Goal: Information Seeking & Learning: Learn about a topic

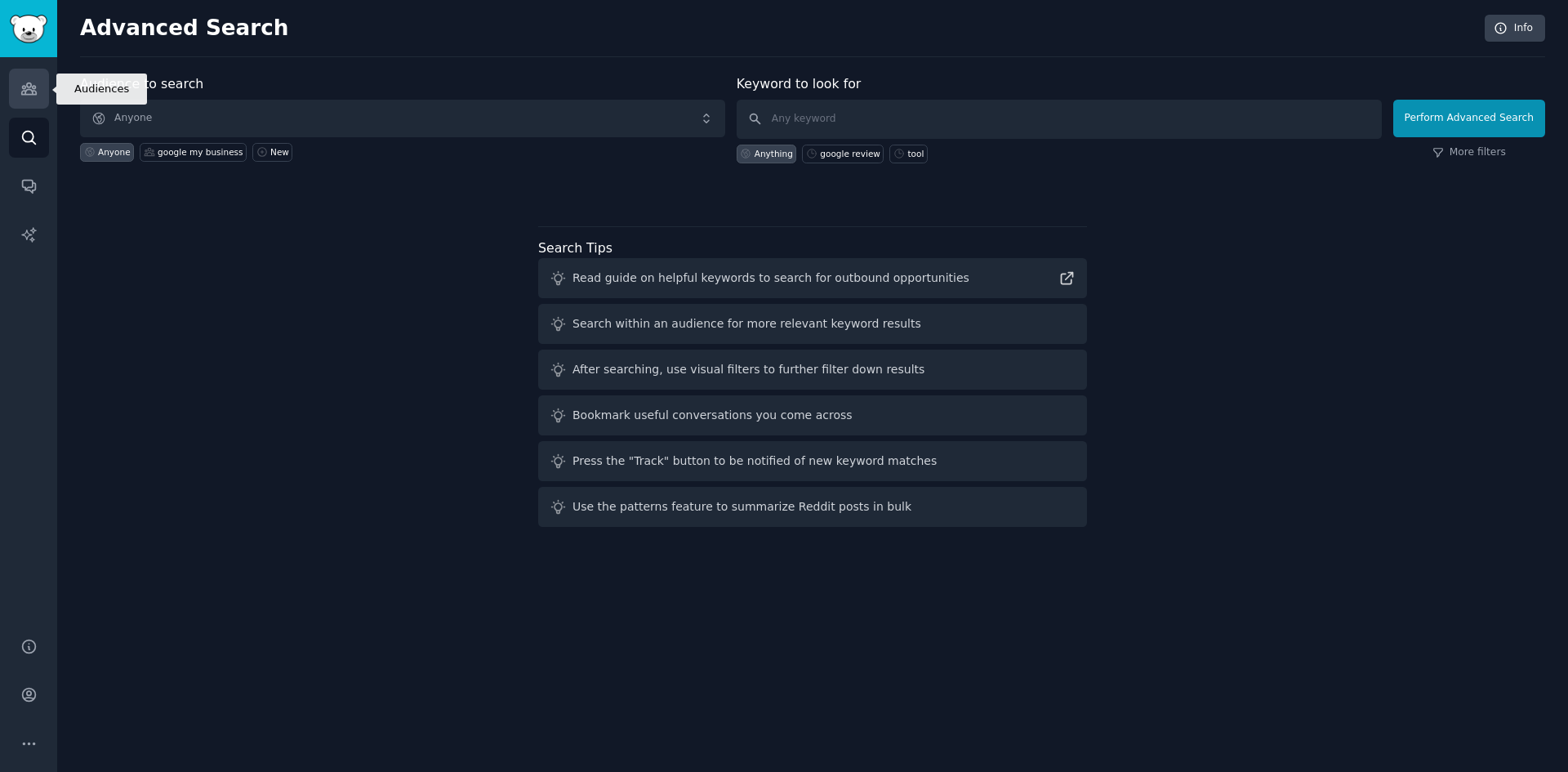
click at [9, 96] on link "Audiences" at bounding box center [28, 88] width 40 height 40
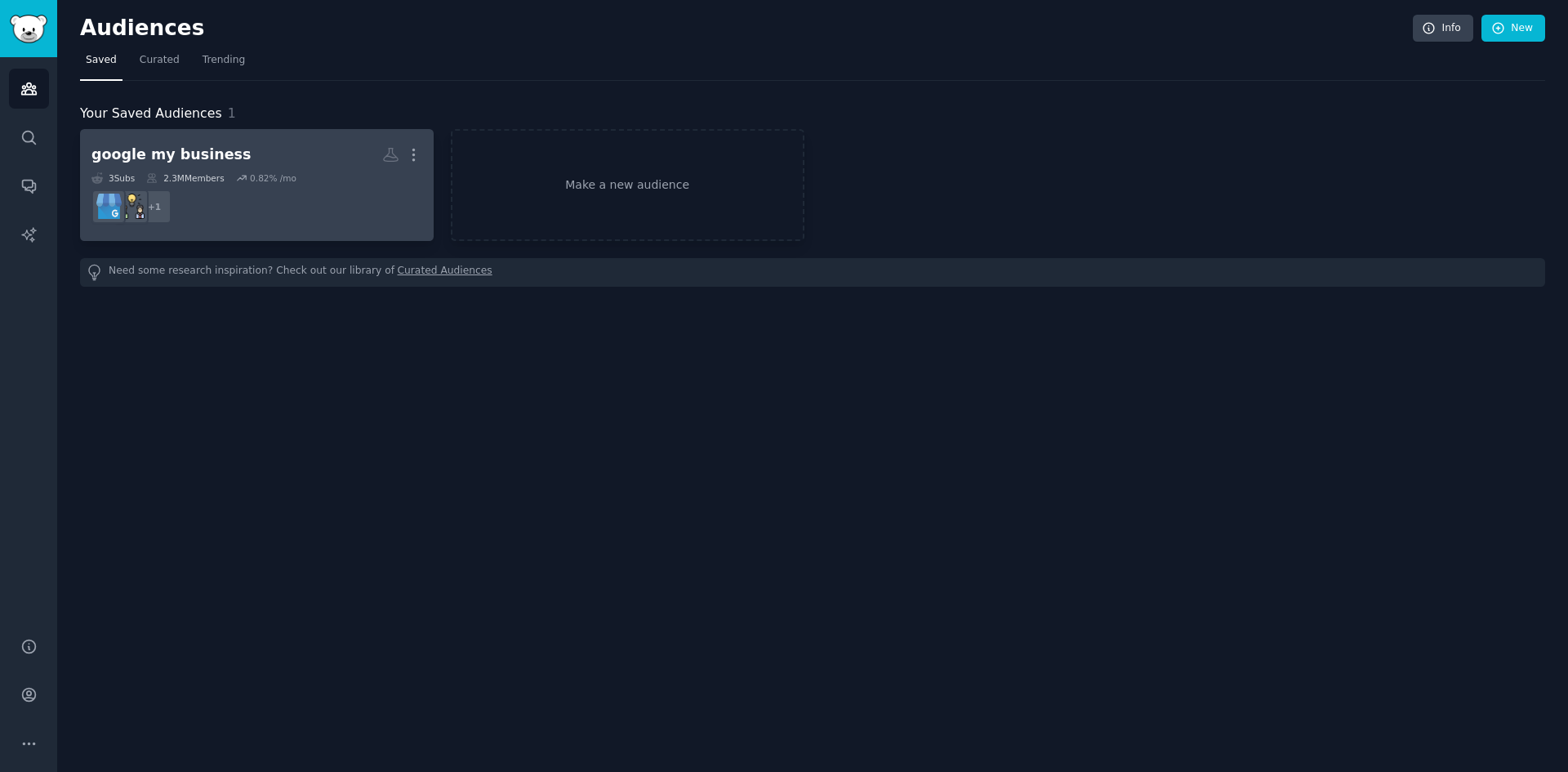
click at [274, 178] on div "0.82 % /mo" at bounding box center [273, 178] width 46 height 12
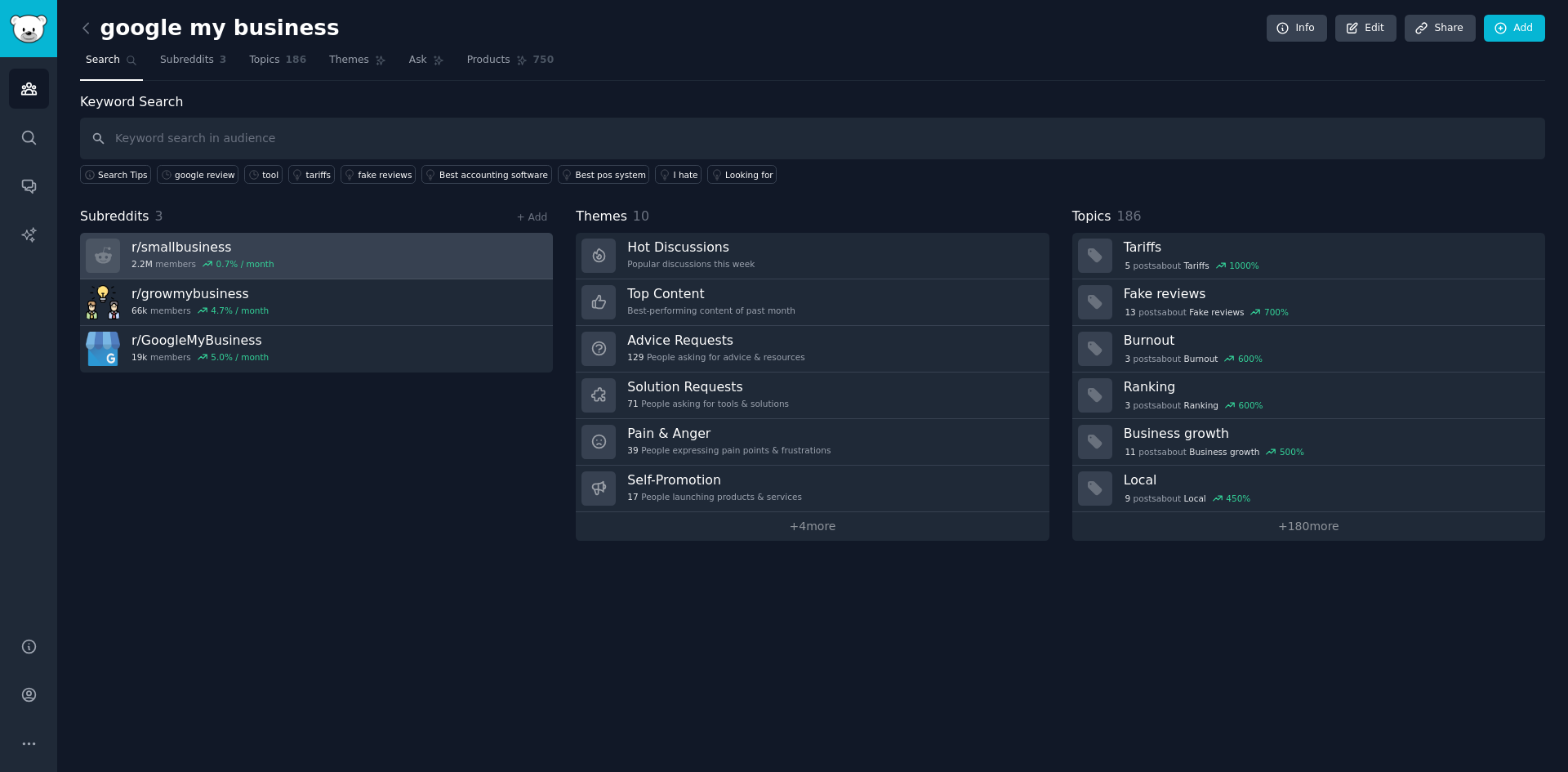
click at [289, 252] on link "r/ smallbusiness 2.2M members 0.7 % / month" at bounding box center [316, 256] width 473 height 46
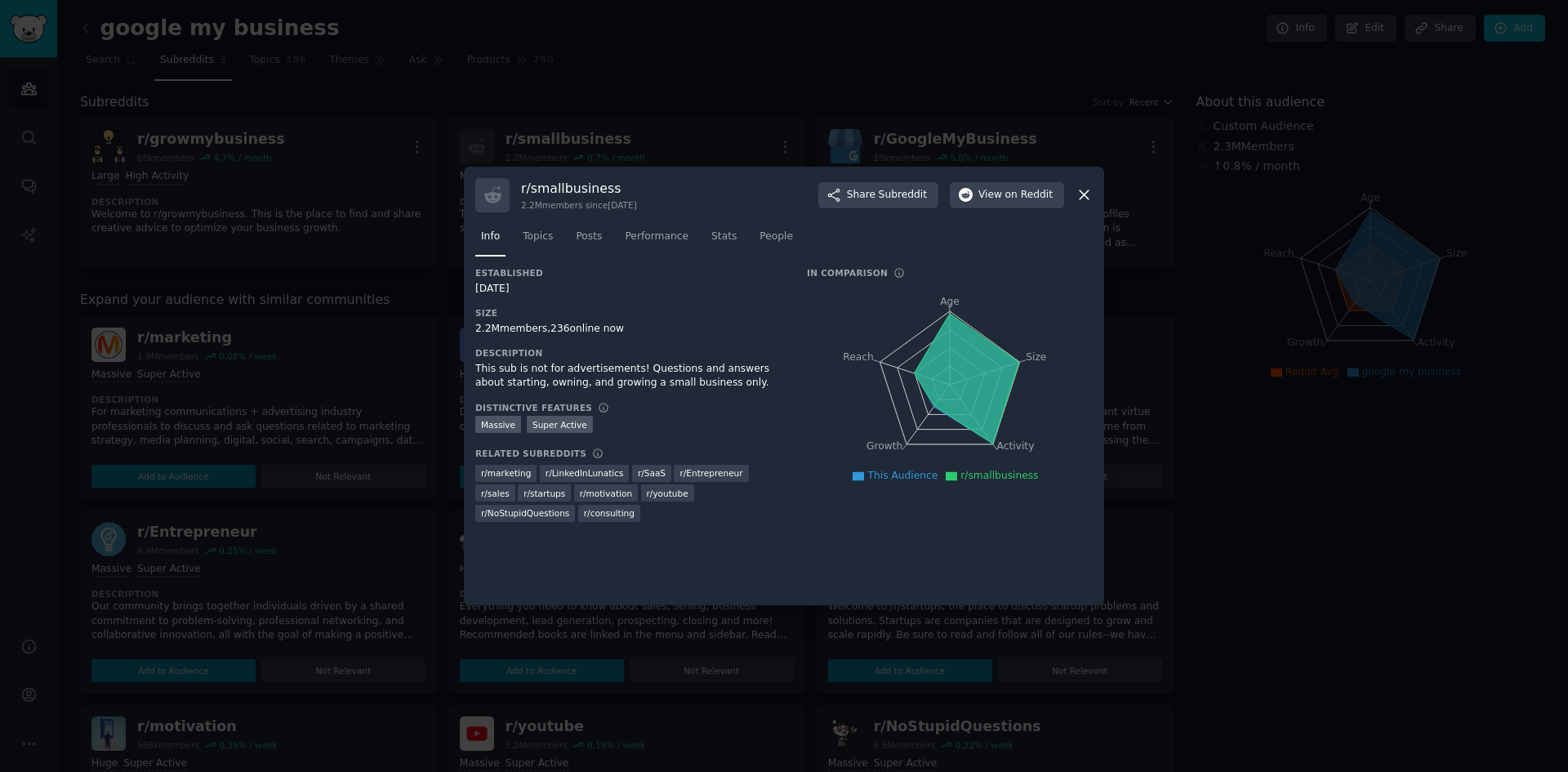
click at [1080, 191] on icon at bounding box center [1084, 194] width 17 height 17
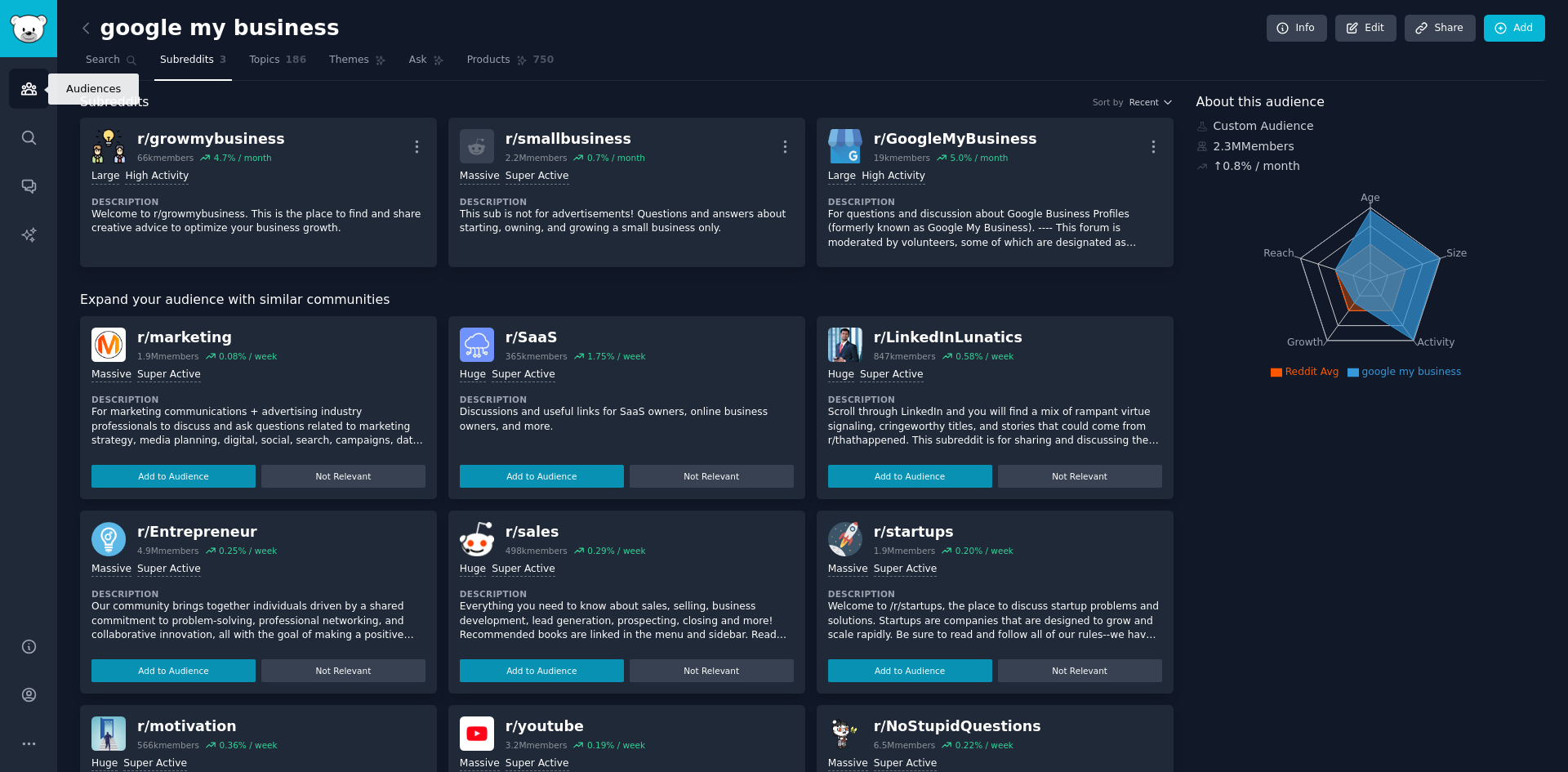
click at [34, 90] on icon "Sidebar" at bounding box center [28, 88] width 17 height 17
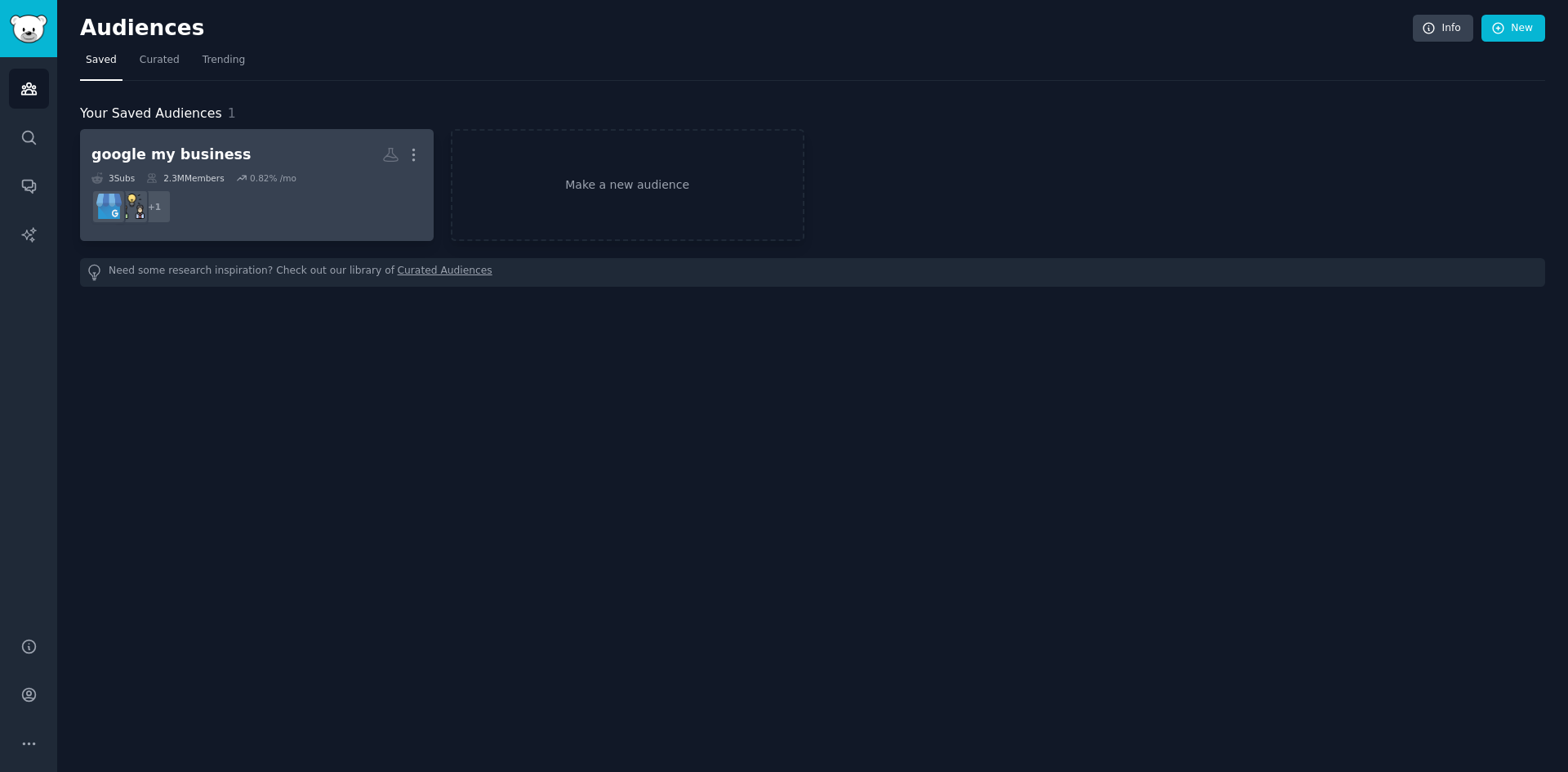
click at [293, 194] on dd "+ 1" at bounding box center [256, 206] width 330 height 45
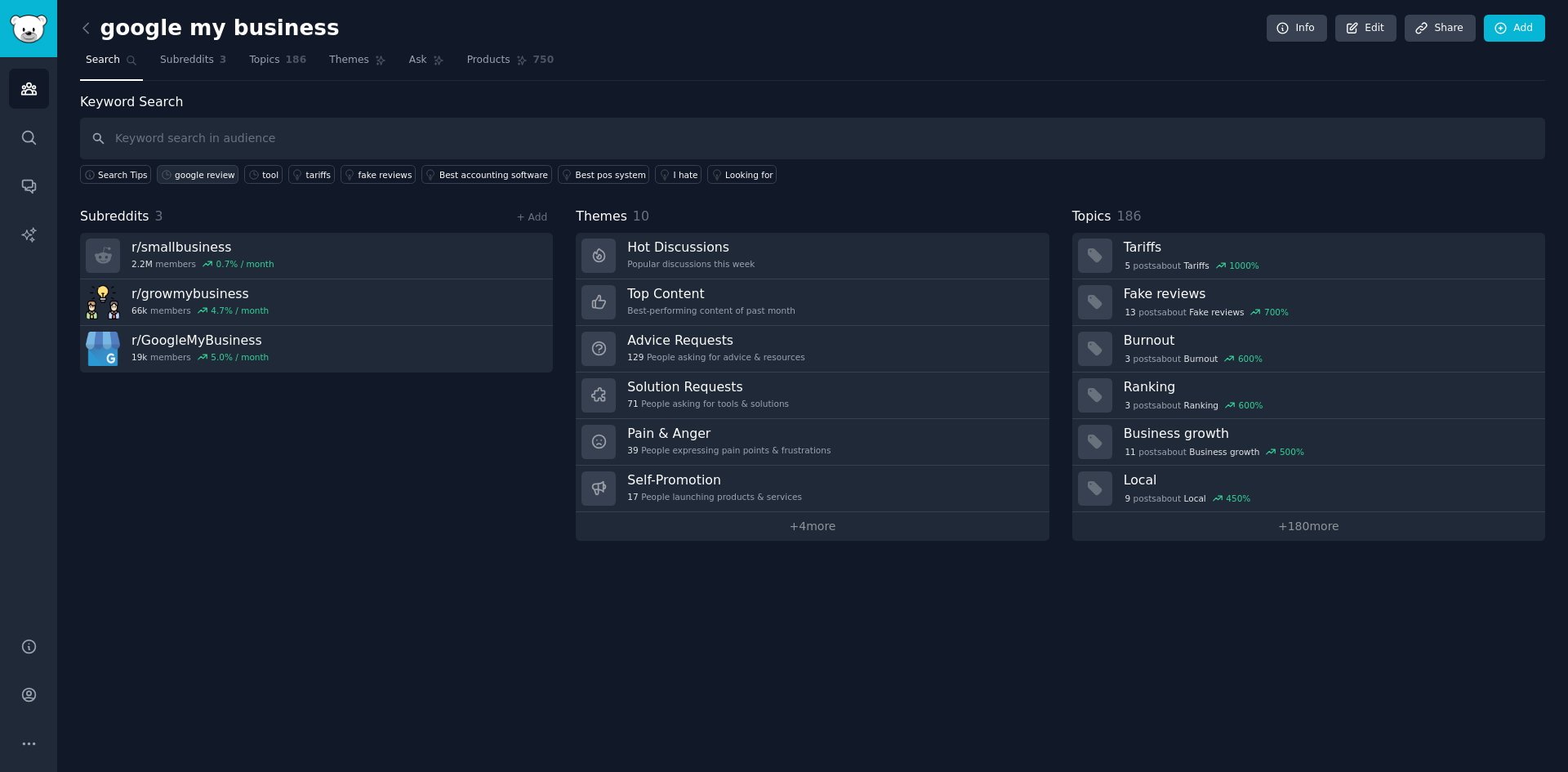
click at [201, 170] on div "google review" at bounding box center [205, 175] width 61 height 12
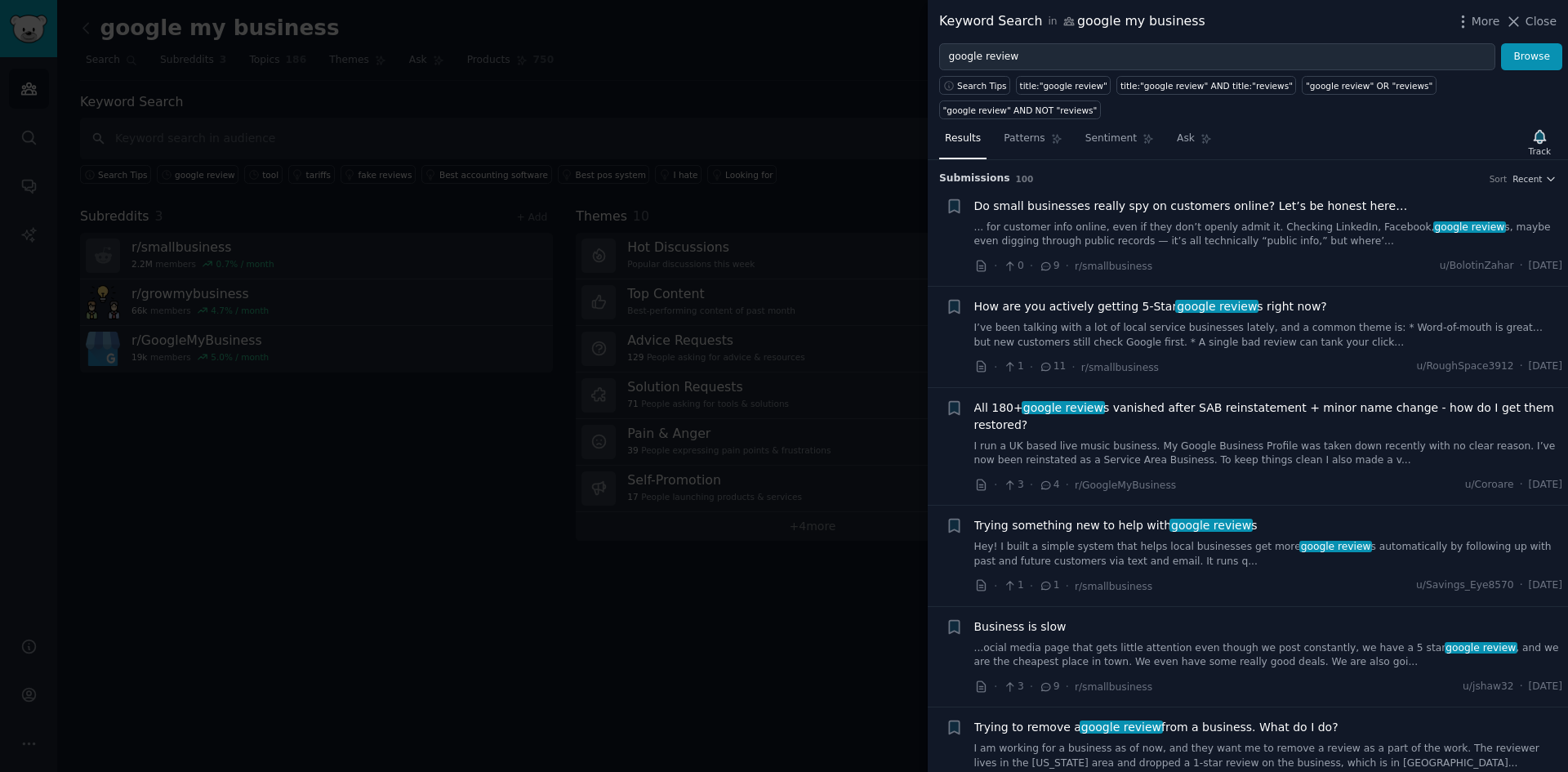
click at [1301, 221] on link "... for customer info online, even if they don’t openly admit it. Checking Link…" at bounding box center [1268, 235] width 589 height 28
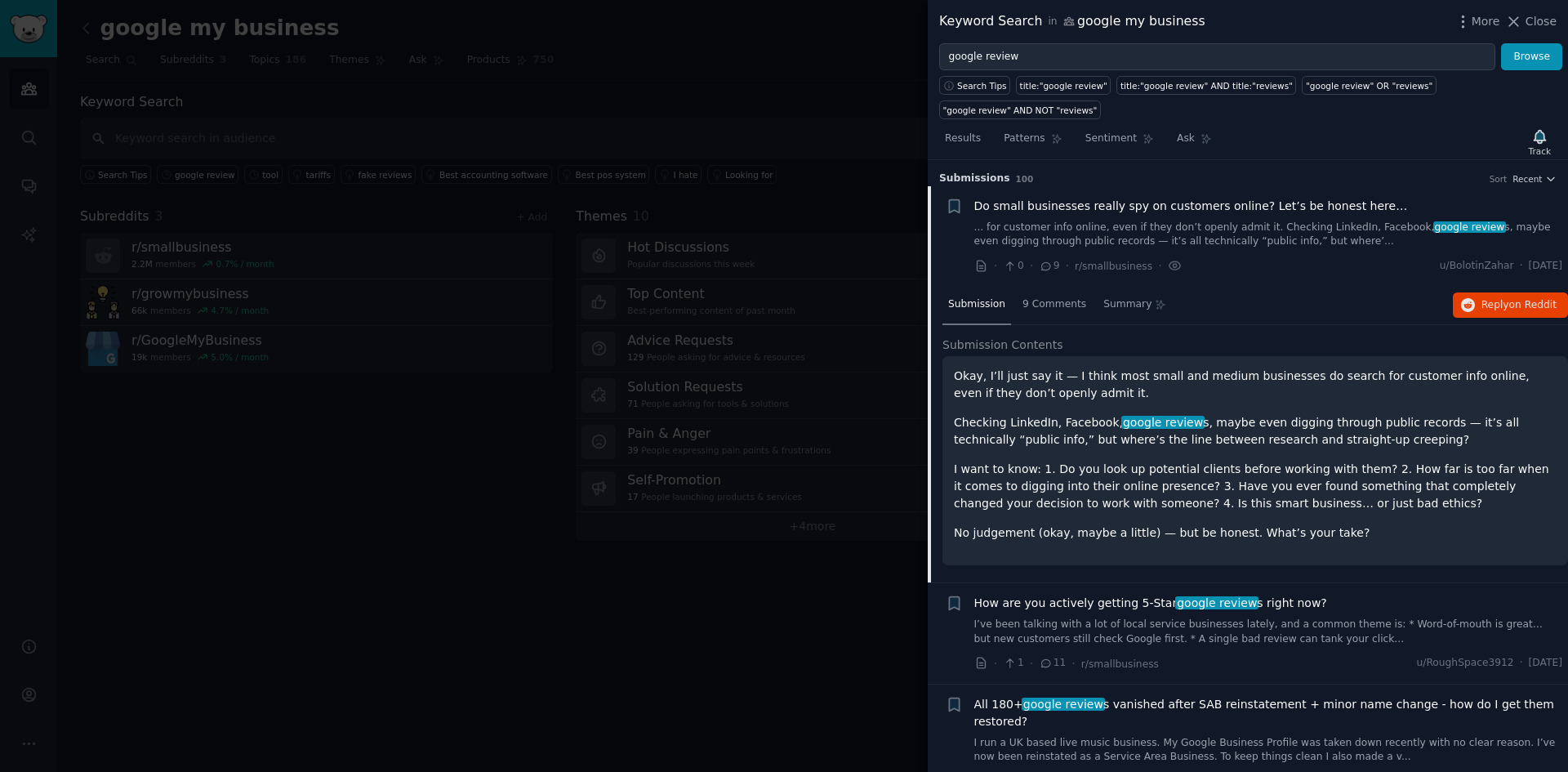
scroll to position [26, 0]
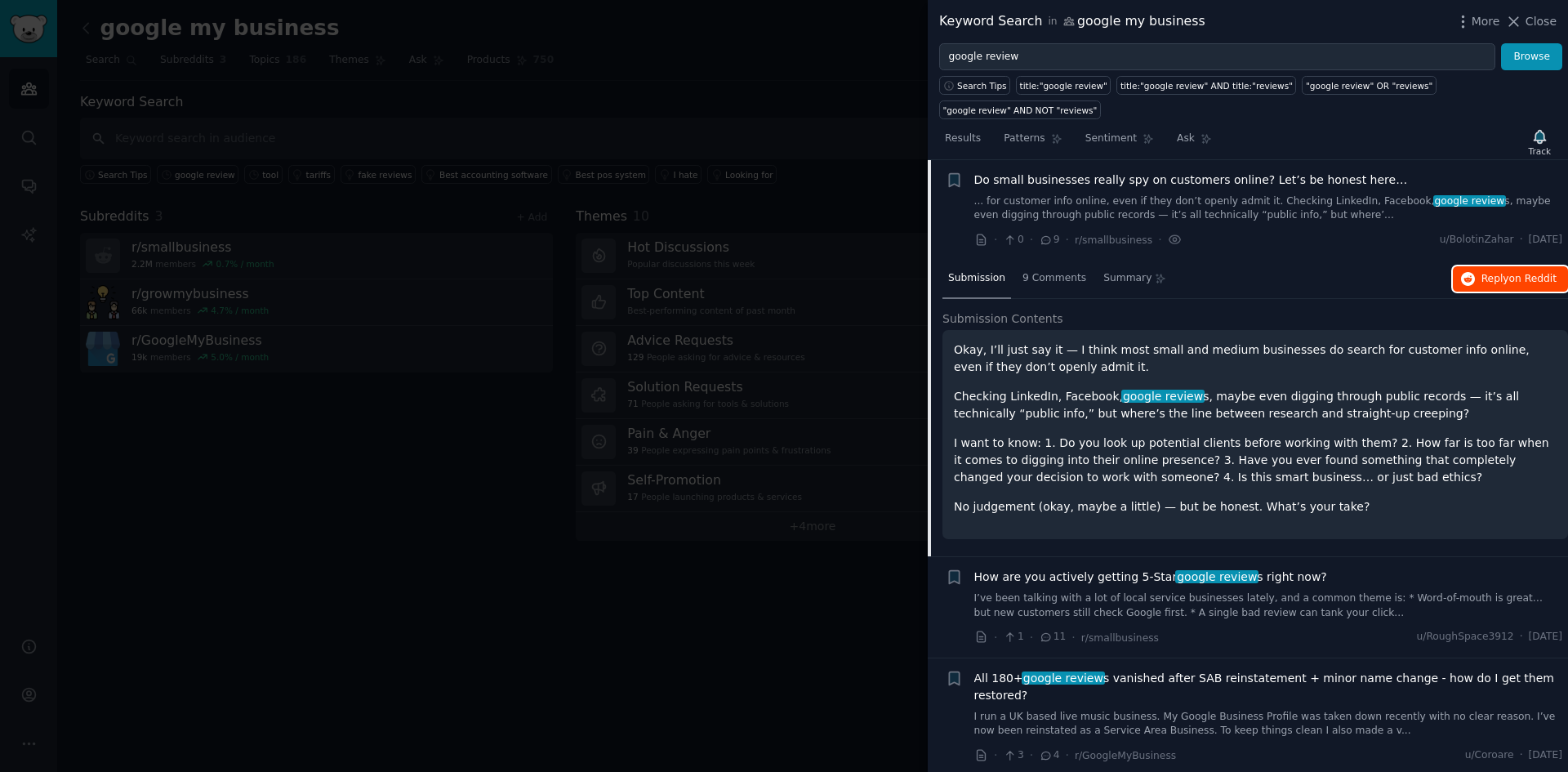
click at [1508, 266] on button "Reply on Reddit" at bounding box center [1510, 279] width 115 height 26
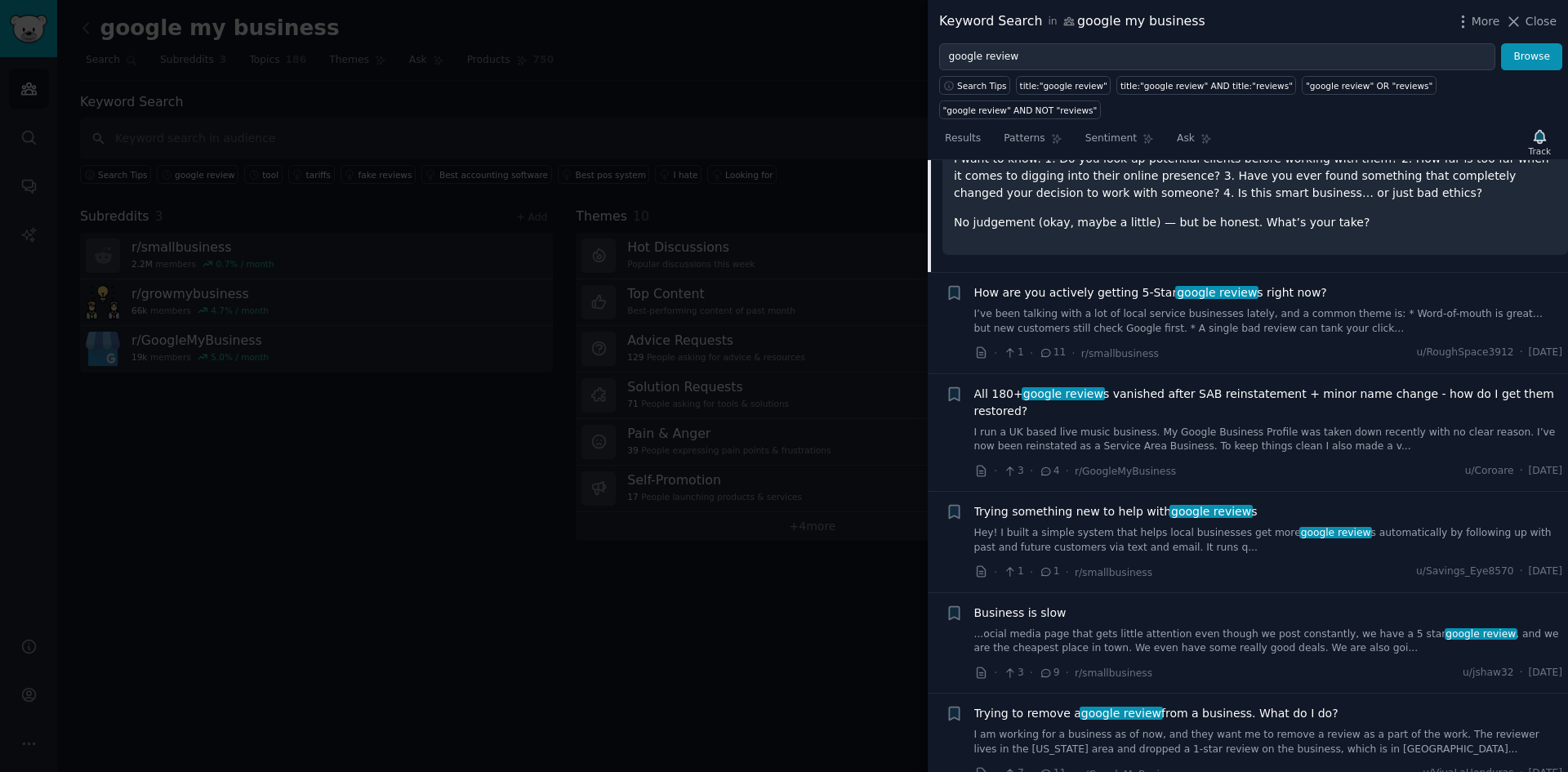
scroll to position [327, 0]
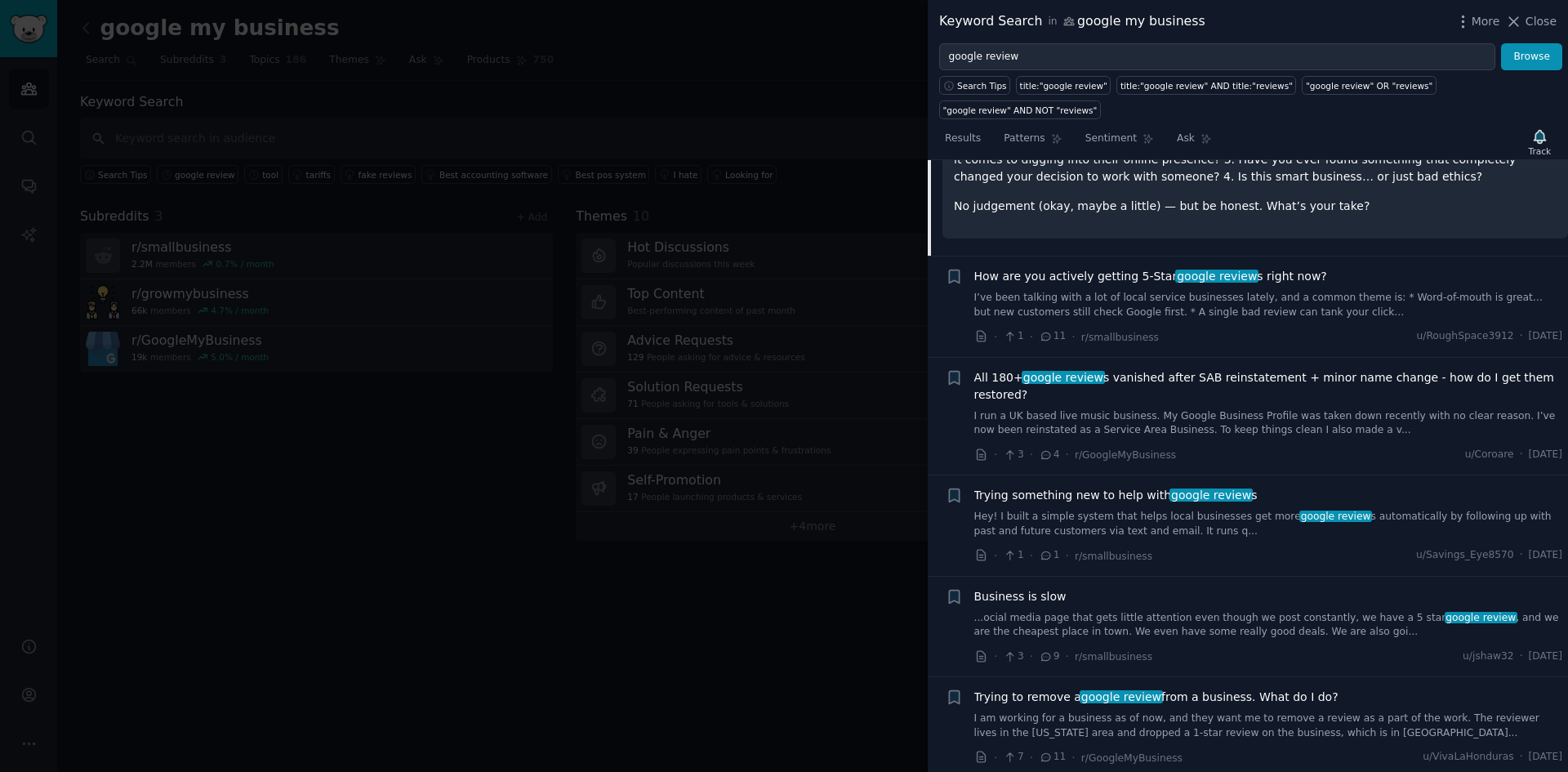
click at [1075, 268] on span "How are you actively getting 5-Star google review s right now?" at bounding box center [1150, 276] width 353 height 17
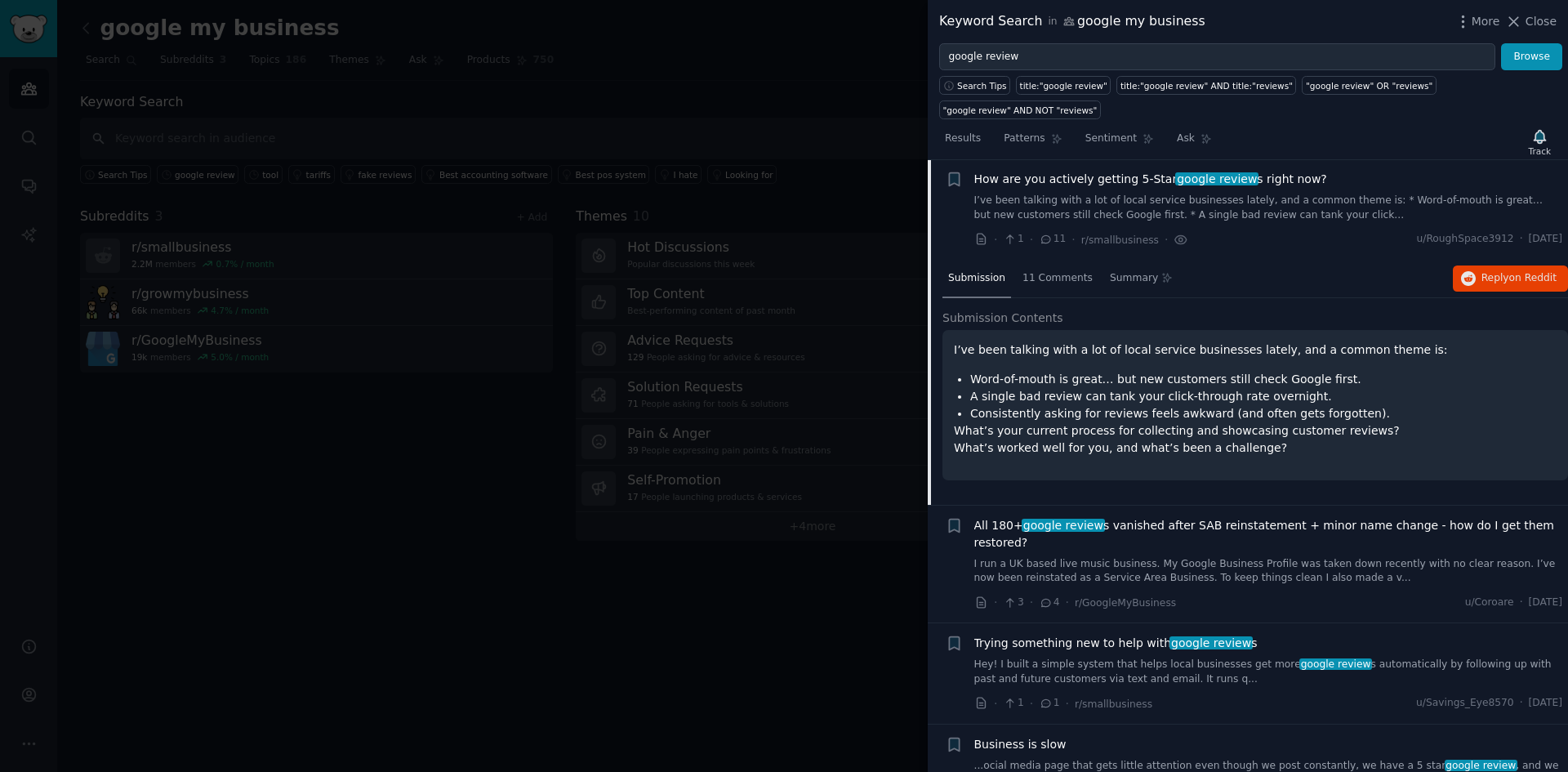
scroll to position [126, 0]
click at [1481, 266] on button "Reply on Reddit" at bounding box center [1510, 279] width 115 height 26
click at [731, 166] on div at bounding box center [784, 386] width 1568 height 772
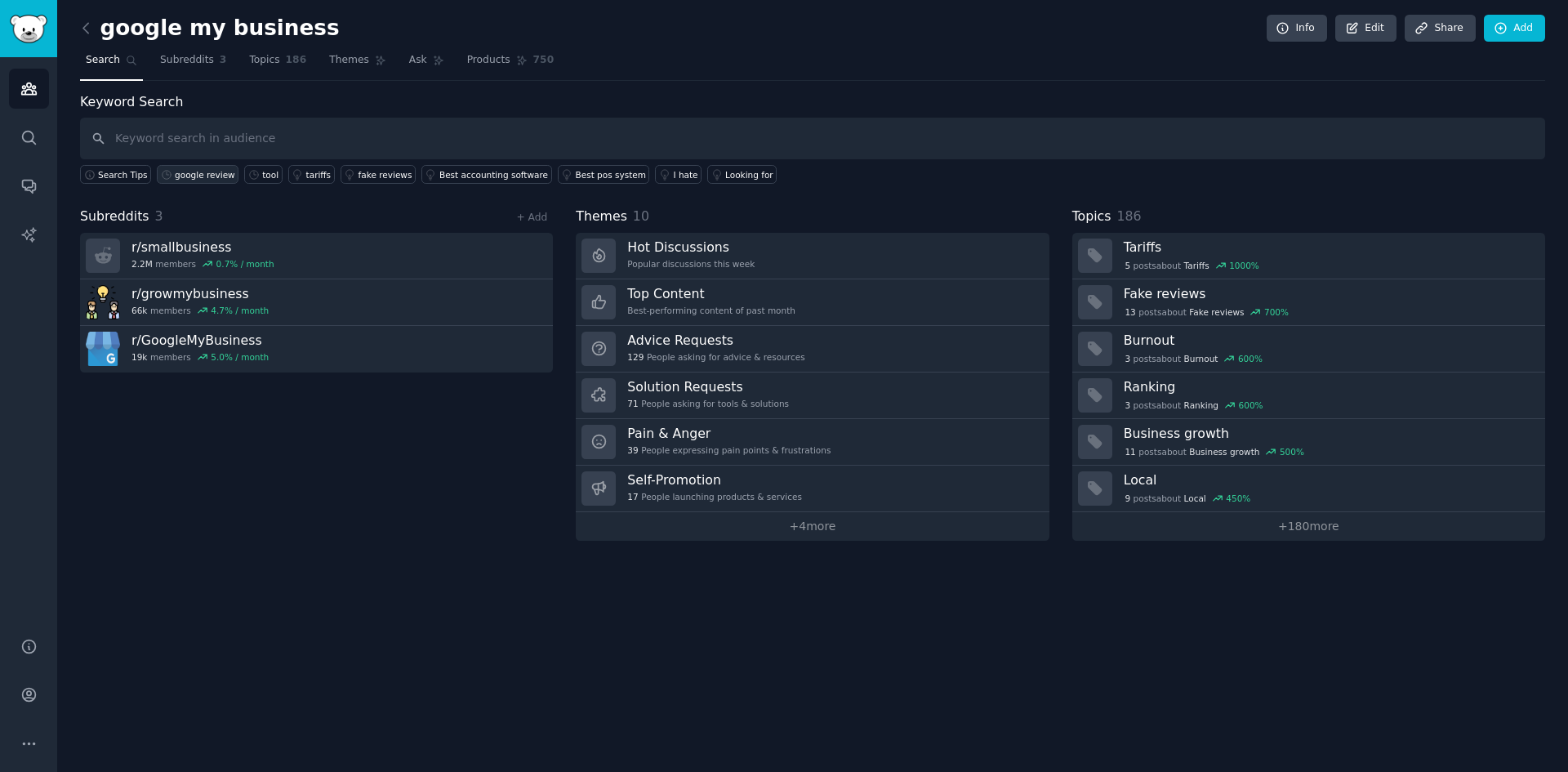
click at [203, 172] on div "google review" at bounding box center [205, 175] width 61 height 12
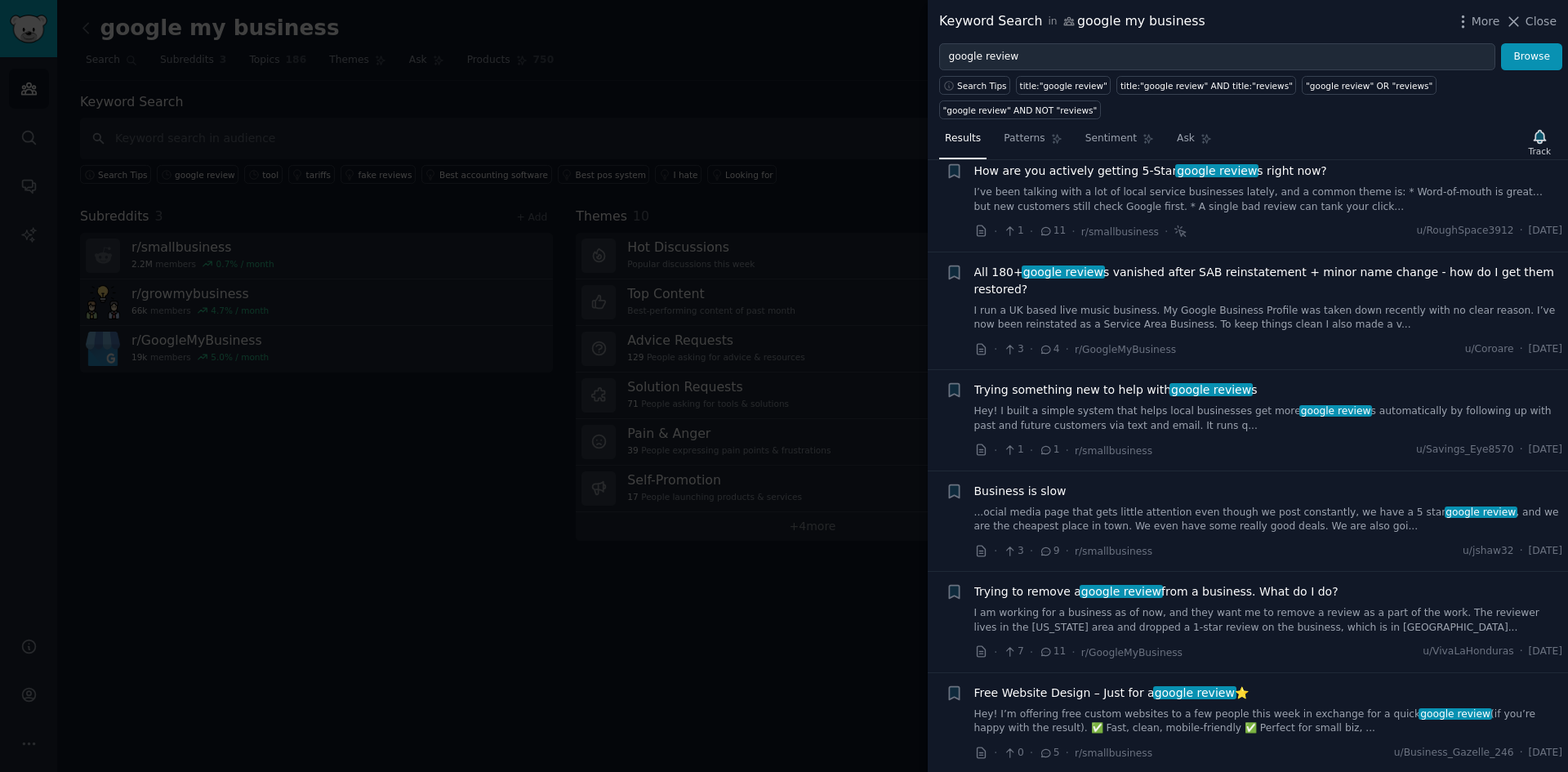
scroll to position [163, 0]
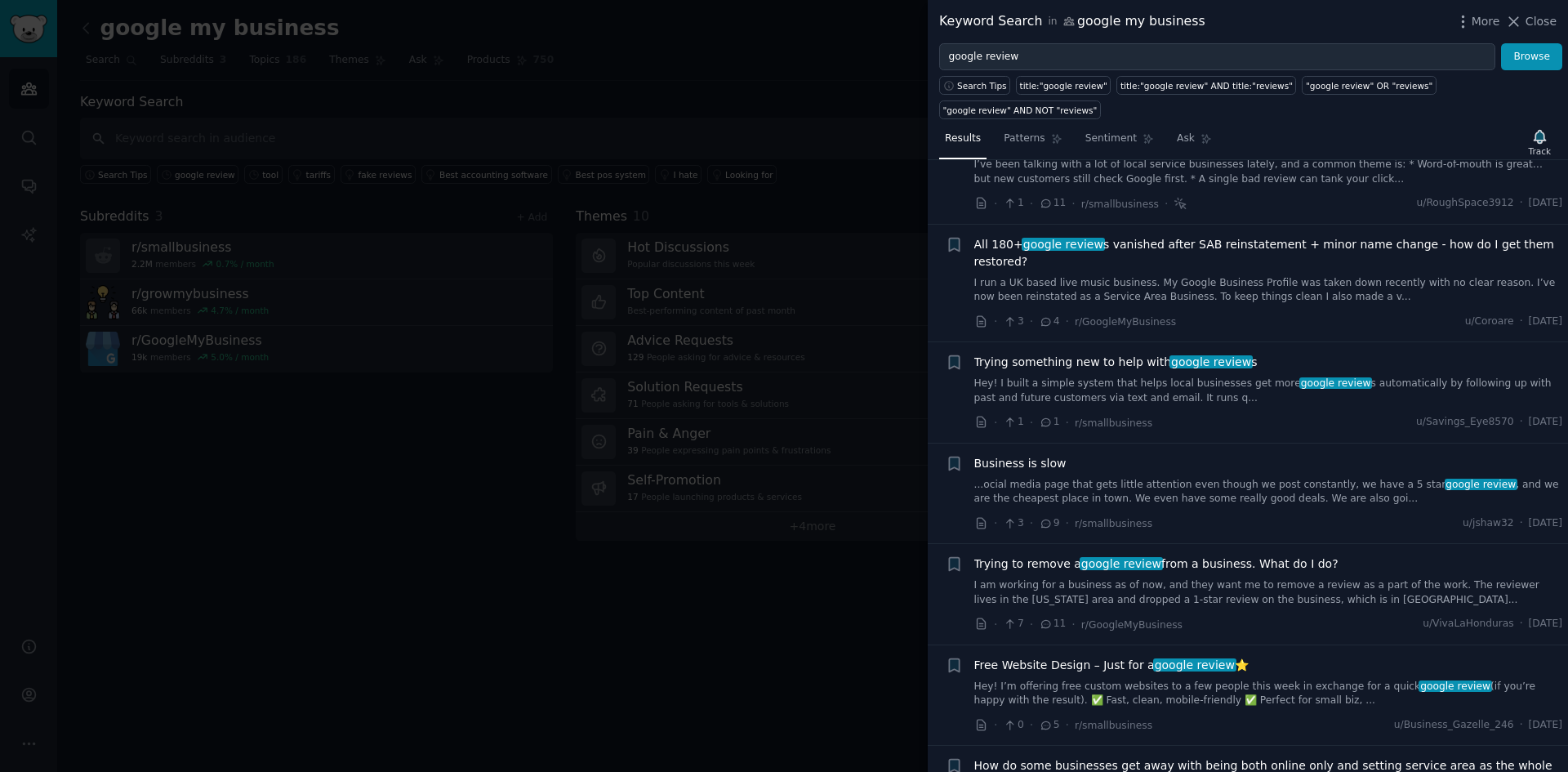
click at [1060, 353] on span "Trying something new to help with google review s" at bounding box center [1116, 362] width 283 height 17
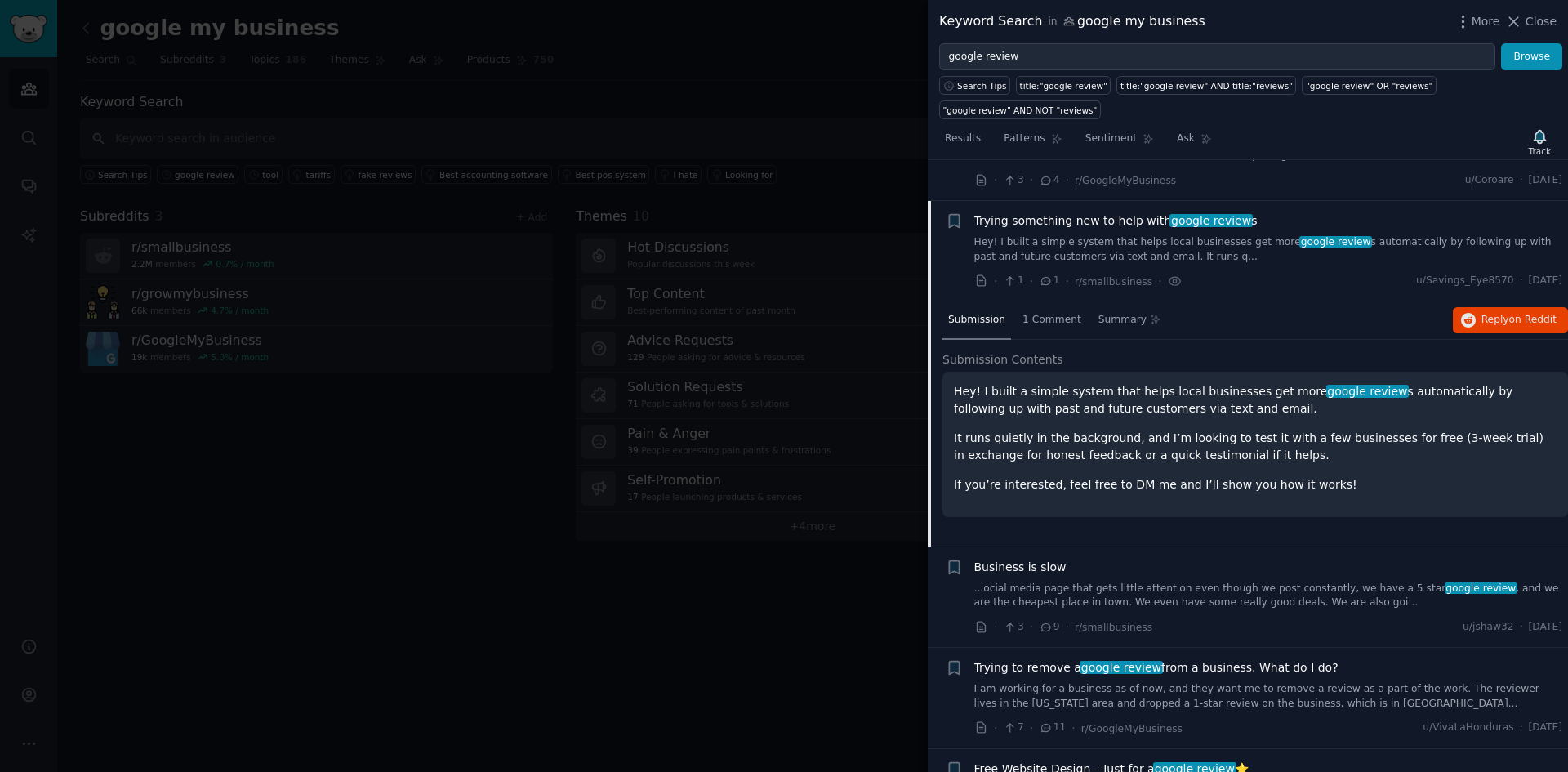
scroll to position [329, 0]
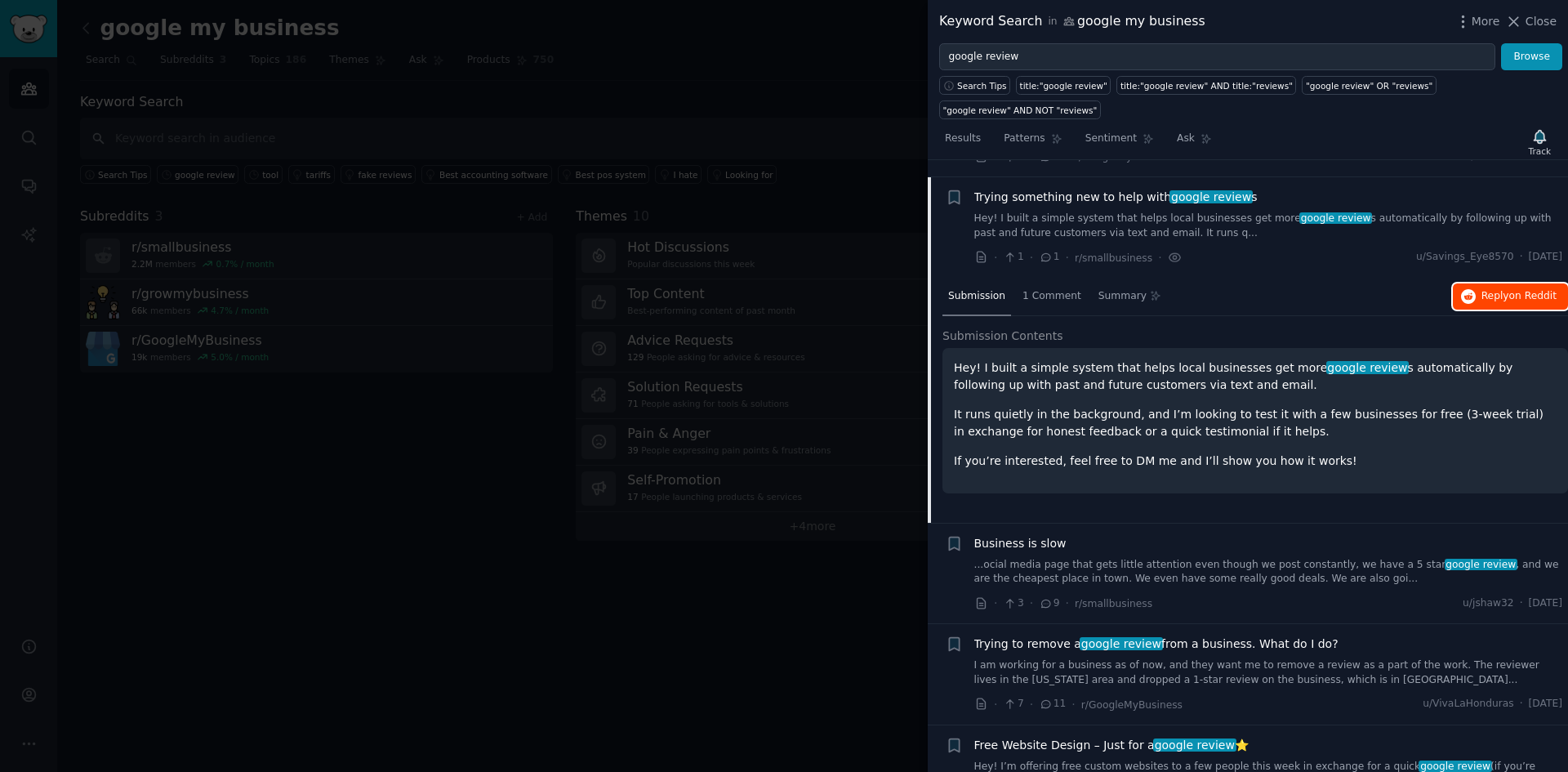
click at [1492, 289] on span "Reply on Reddit" at bounding box center [1519, 297] width 75 height 15
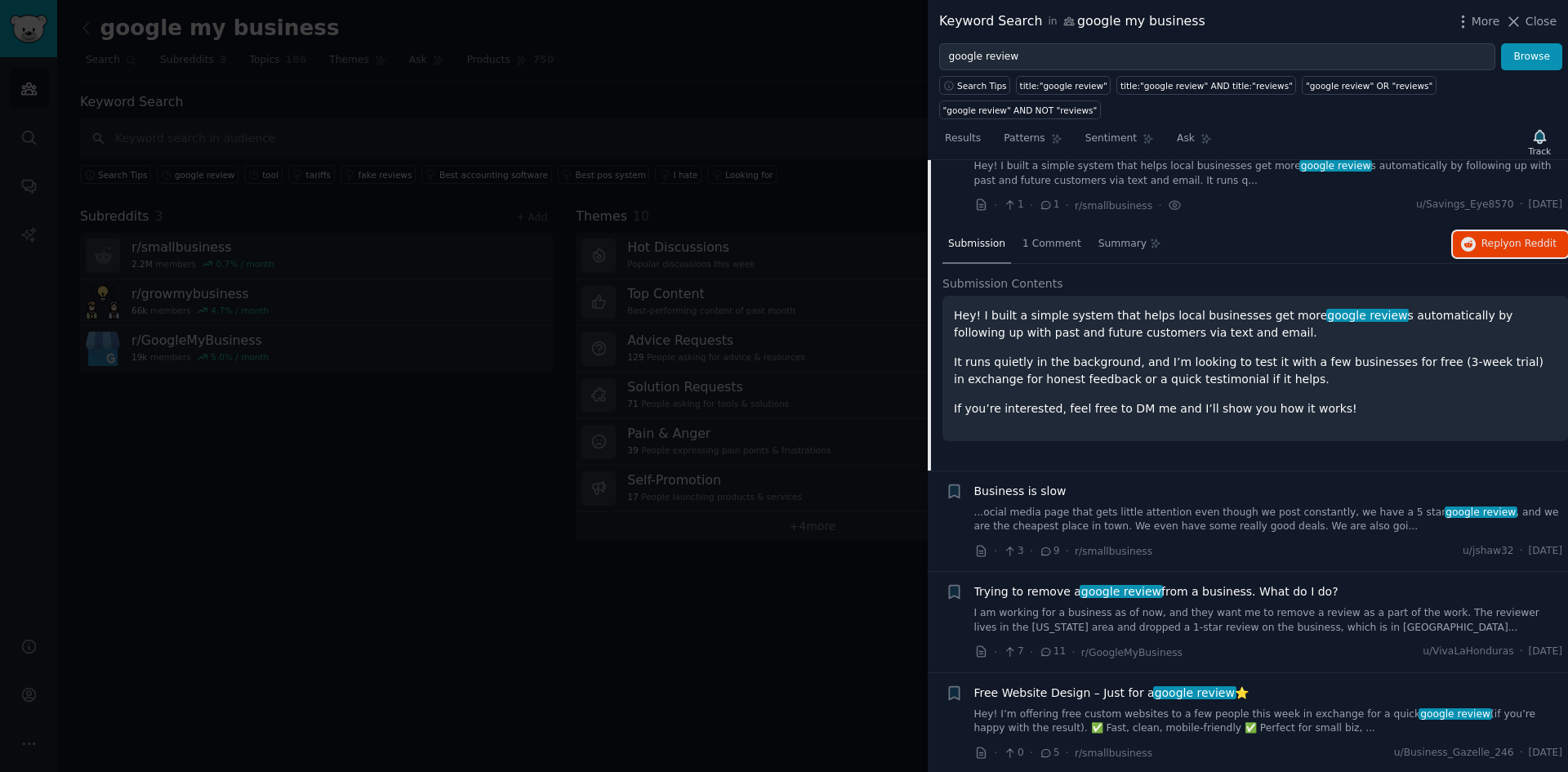
scroll to position [410, 0]
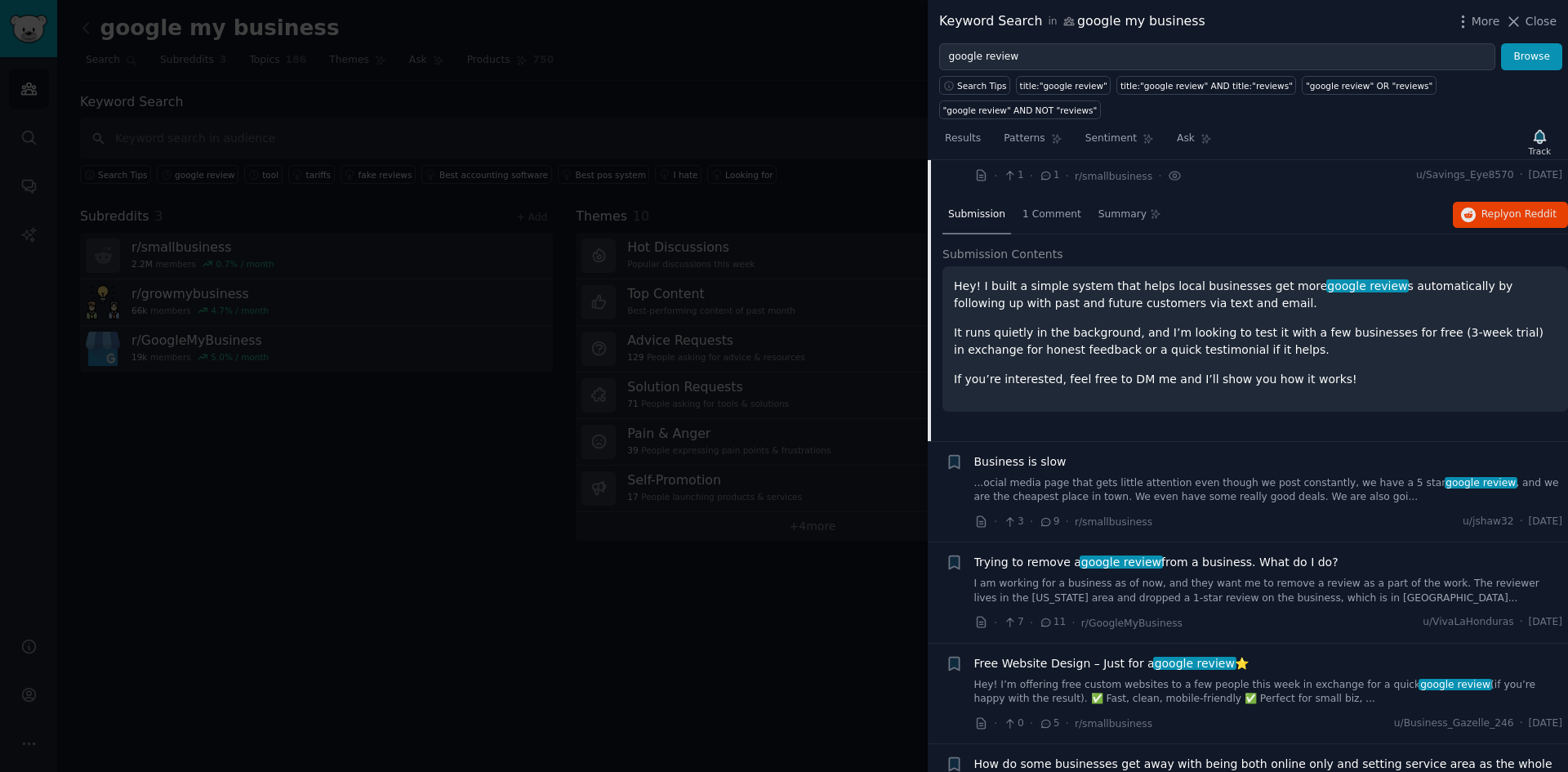
click at [1258, 476] on link "...ocial media page that gets little attention even though we post constantly, …" at bounding box center [1268, 491] width 589 height 28
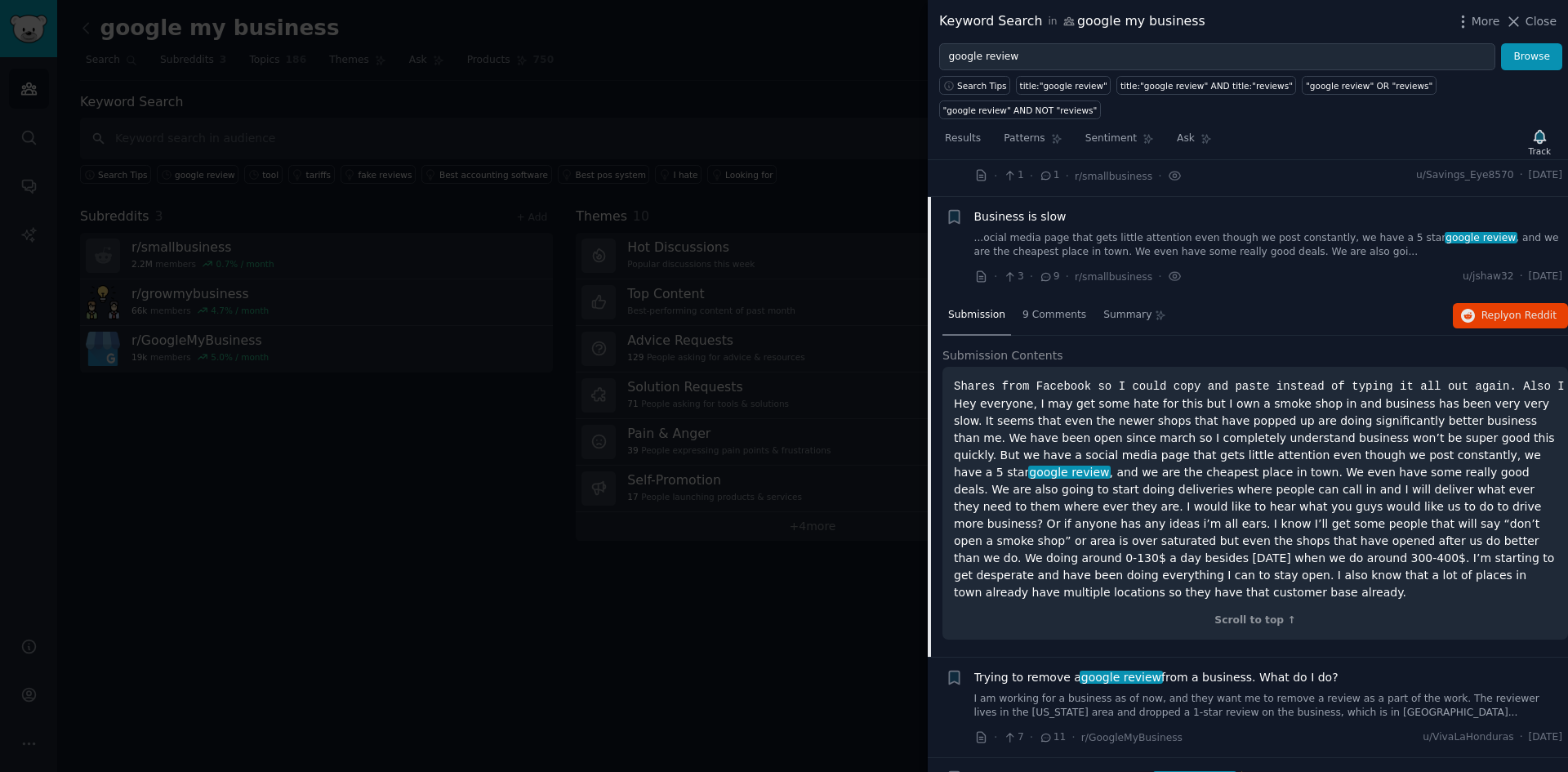
scroll to position [429, 0]
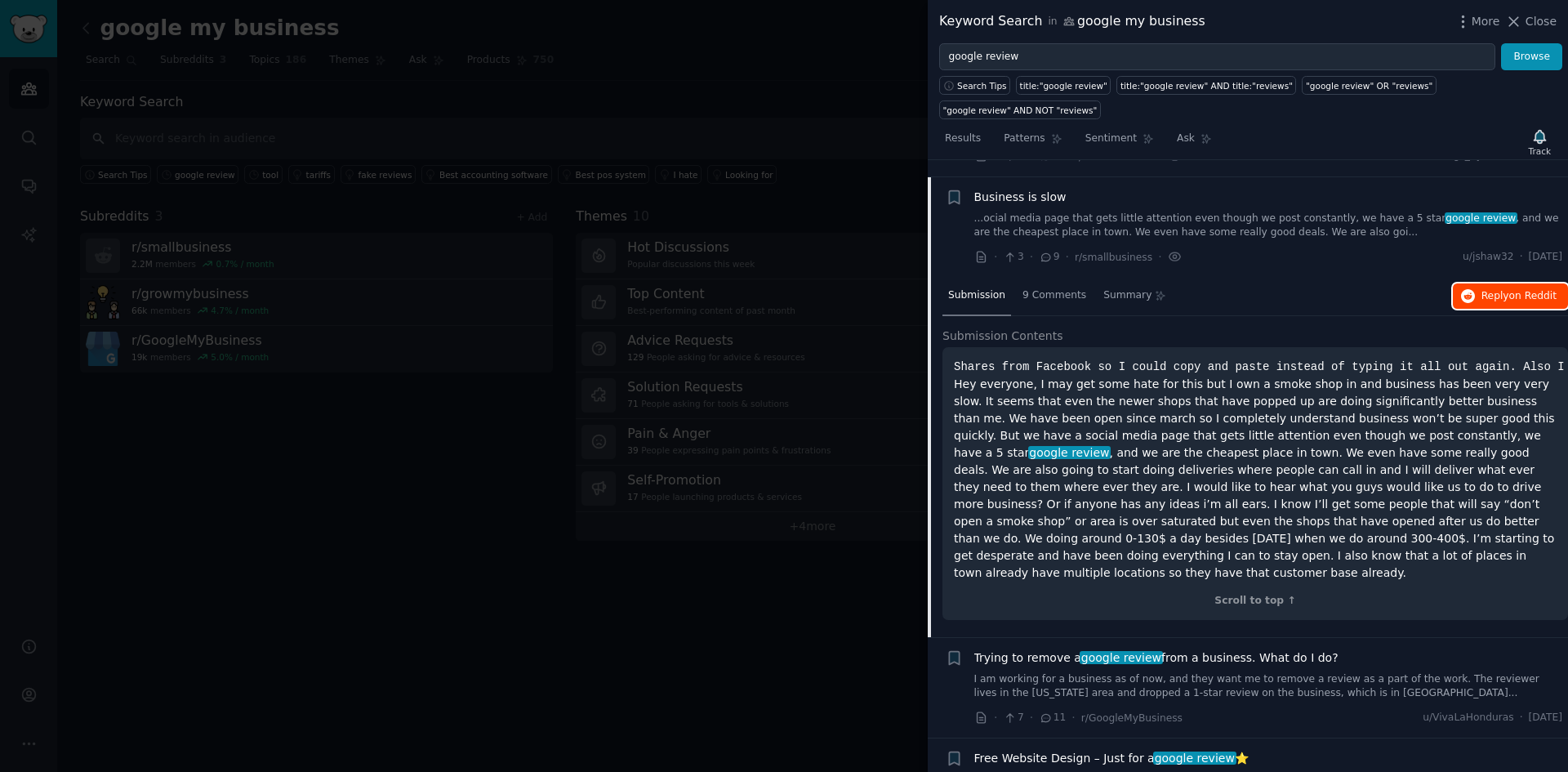
click at [1491, 289] on span "Reply on Reddit" at bounding box center [1519, 297] width 75 height 15
